Goal: Navigation & Orientation: Go to known website

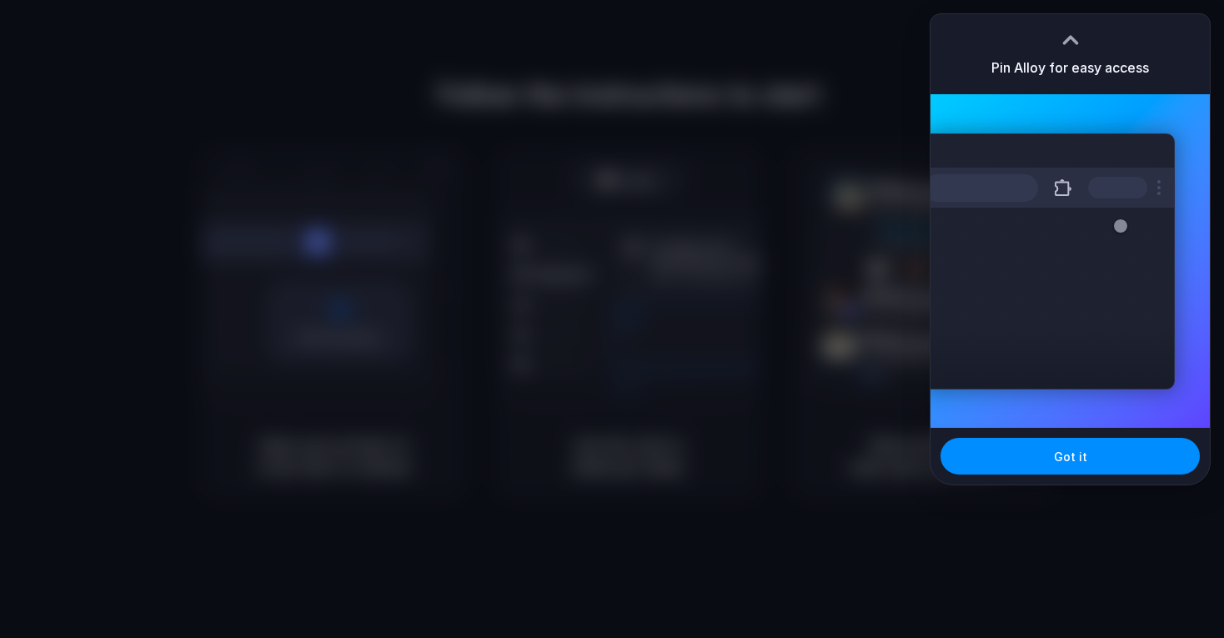
click at [889, 36] on div at bounding box center [612, 319] width 1224 height 638
click at [813, 102] on div at bounding box center [612, 319] width 1224 height 638
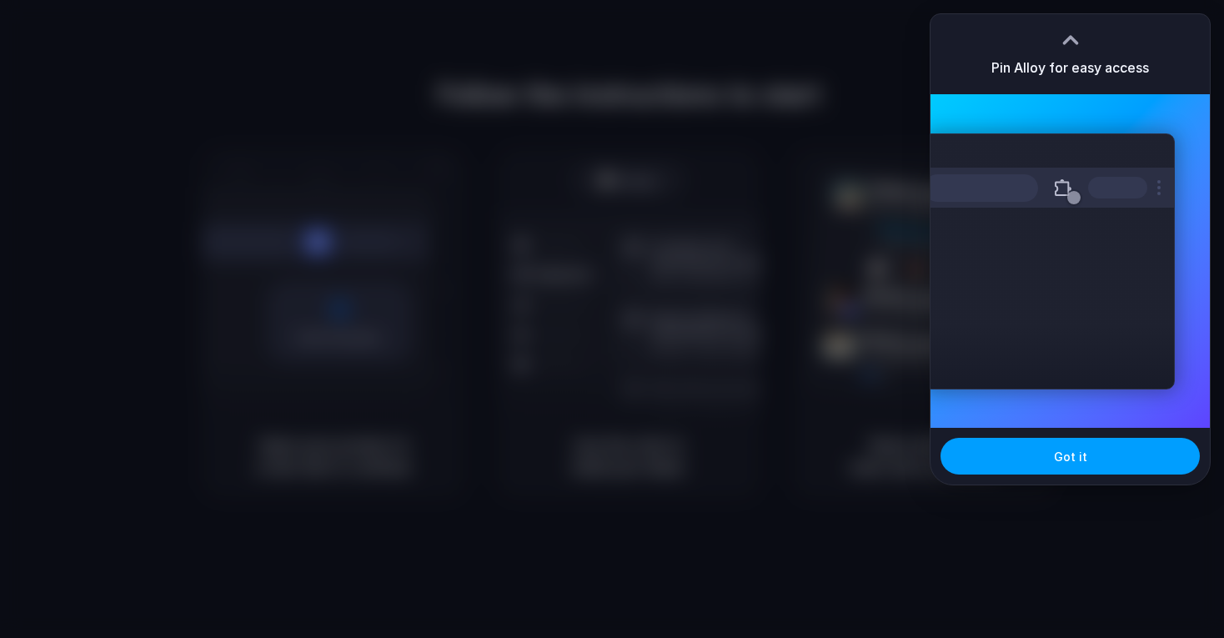
click at [997, 450] on button "Got it" at bounding box center [1070, 456] width 259 height 37
